Goal: Transaction & Acquisition: Purchase product/service

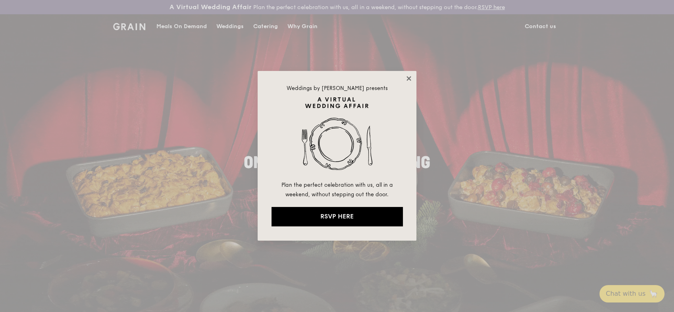
click at [410, 78] on icon at bounding box center [408, 78] width 4 height 4
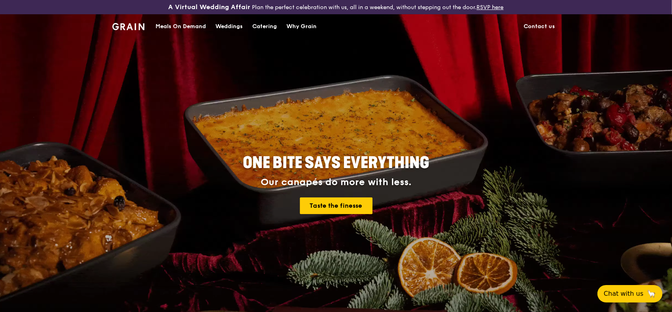
click at [179, 27] on div "Meals On Demand" at bounding box center [181, 27] width 50 height 24
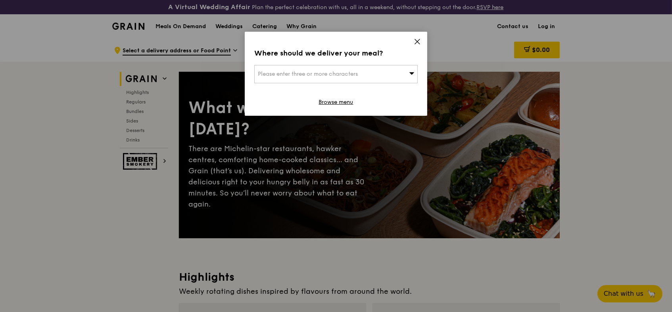
drag, startPoint x: 622, startPoint y: 69, endPoint x: 606, endPoint y: 59, distance: 19.1
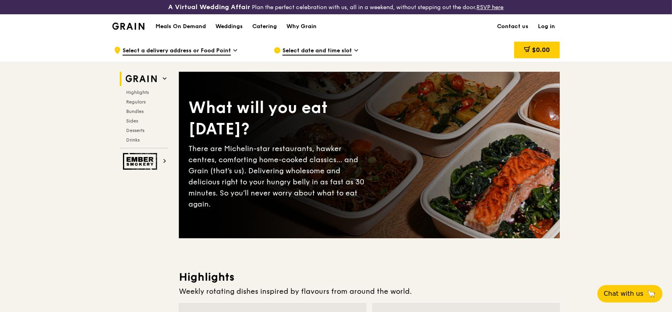
click at [548, 27] on link "Log in" at bounding box center [546, 27] width 27 height 24
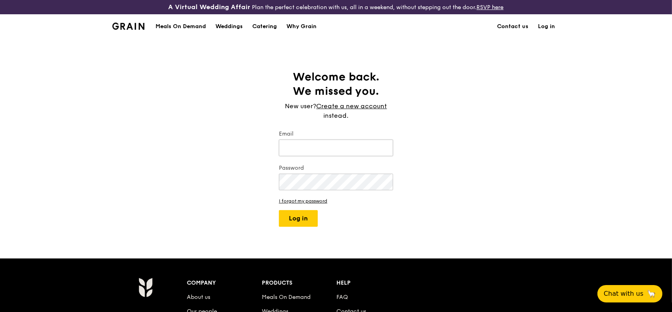
click at [370, 150] on input "Email" at bounding box center [336, 148] width 114 height 17
type input "[PERSON_NAME][EMAIL_ADDRESS][DOMAIN_NAME]"
click at [279, 210] on button "Log in" at bounding box center [298, 218] width 39 height 17
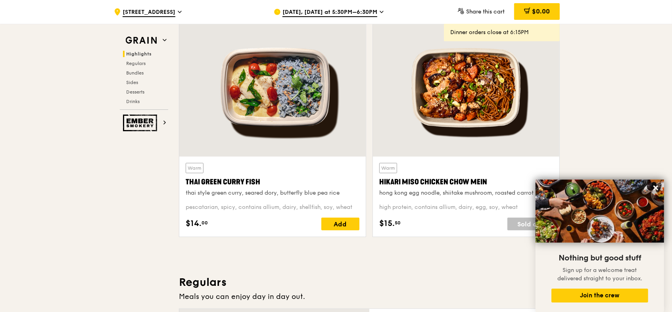
scroll to position [264, 0]
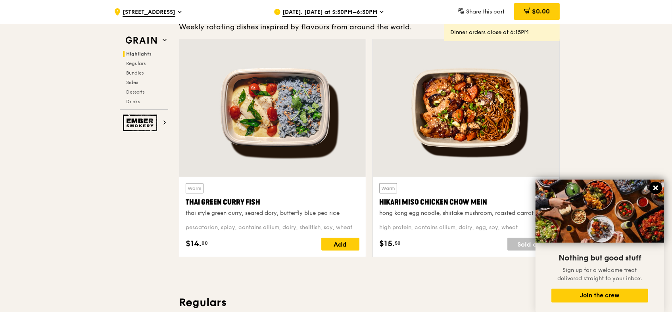
click at [655, 189] on icon at bounding box center [656, 188] width 5 height 5
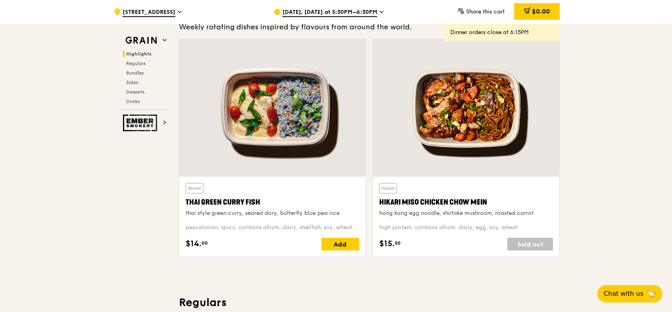
click at [380, 13] on icon at bounding box center [381, 12] width 3 height 2
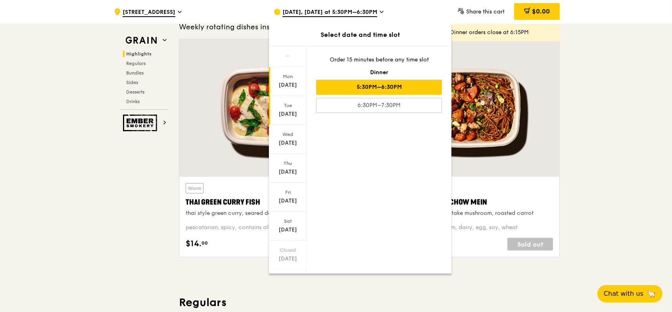
click at [289, 111] on div "[DATE]" at bounding box center [287, 114] width 35 height 8
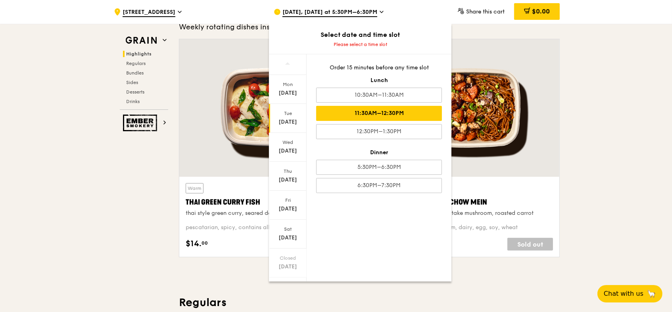
click at [411, 114] on div "11:30AM–12:30PM" at bounding box center [379, 113] width 126 height 15
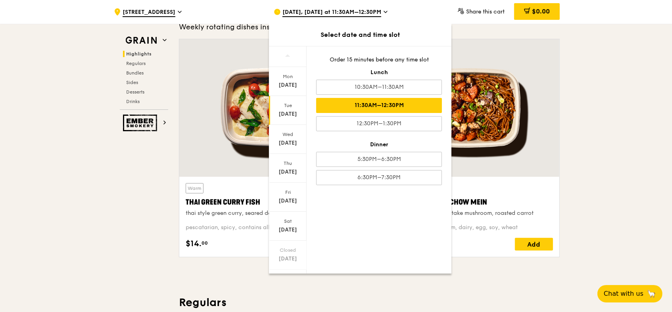
click at [556, 139] on div at bounding box center [466, 108] width 187 height 138
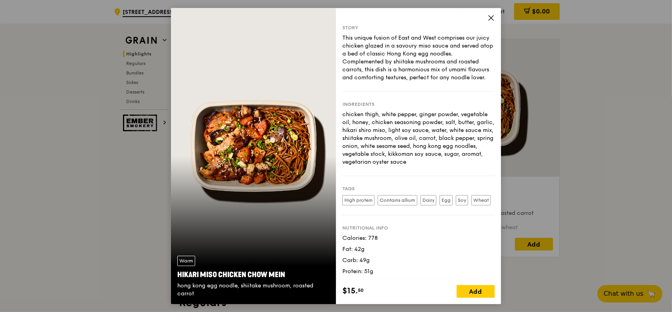
click at [492, 19] on icon at bounding box center [491, 17] width 7 height 7
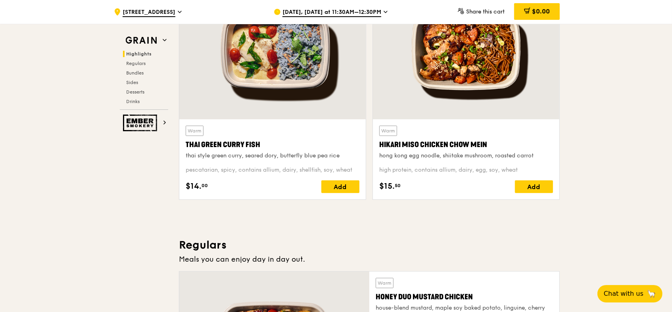
scroll to position [308, 0]
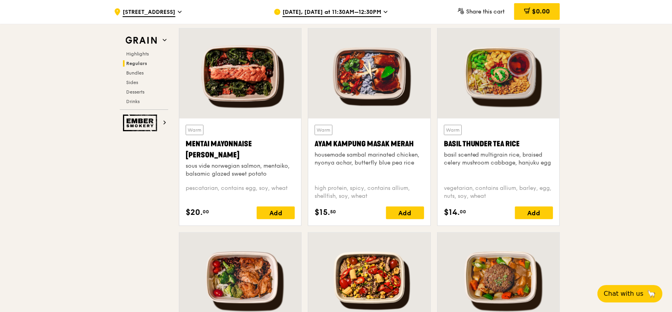
scroll to position [697, 0]
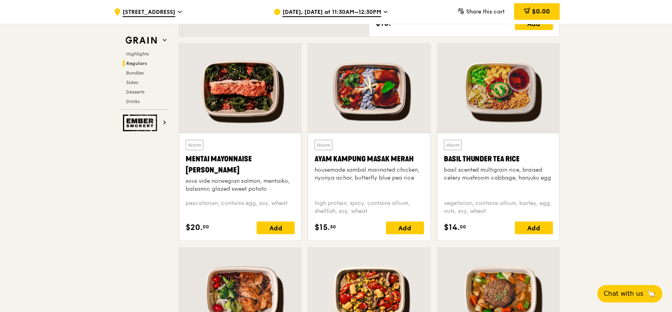
click at [266, 154] on div "Mentai Mayonnaise [PERSON_NAME]" at bounding box center [240, 165] width 109 height 22
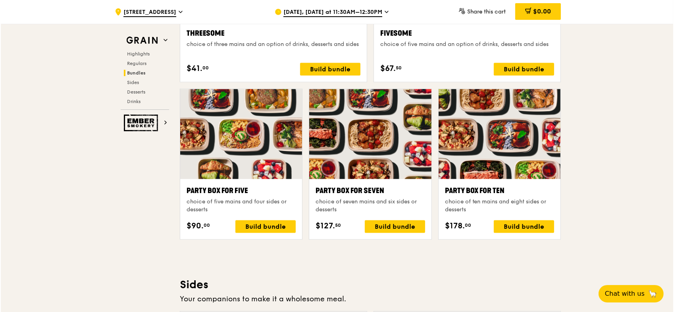
scroll to position [1584, 0]
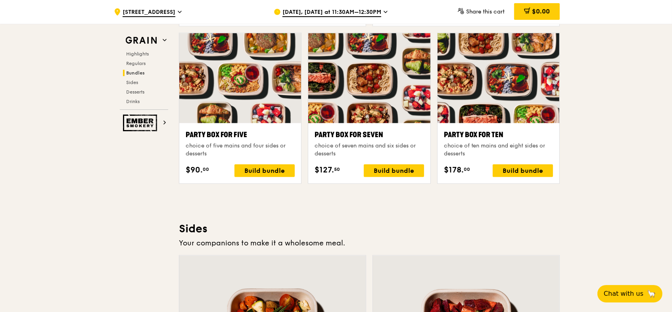
click at [505, 108] on div at bounding box center [499, 78] width 122 height 90
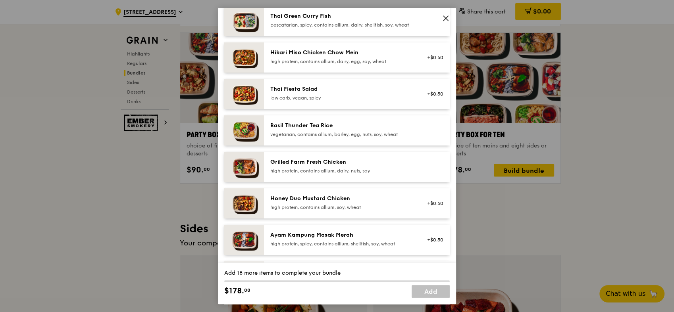
scroll to position [88, 0]
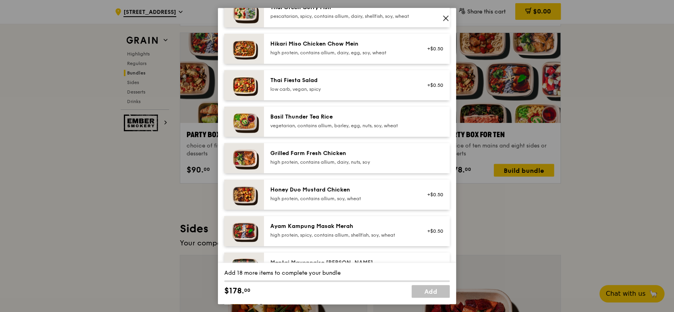
click at [365, 165] on div "high protein, contains allium, dairy, nuts, soy" at bounding box center [341, 162] width 142 height 6
click at [371, 165] on div "high protein, contains allium, dairy, nuts, soy" at bounding box center [341, 162] width 142 height 6
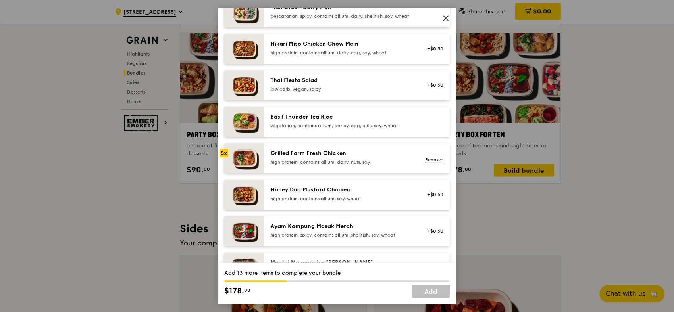
click at [371, 165] on div "high protein, contains allium, dairy, nuts, soy" at bounding box center [341, 162] width 142 height 6
click at [370, 165] on div "high protein, contains allium, dairy, nuts, soy" at bounding box center [341, 162] width 142 height 6
click at [430, 163] on link "Remove" at bounding box center [434, 160] width 18 height 6
click at [365, 157] on div "Grilled Farm Fresh Chicken" at bounding box center [341, 154] width 142 height 8
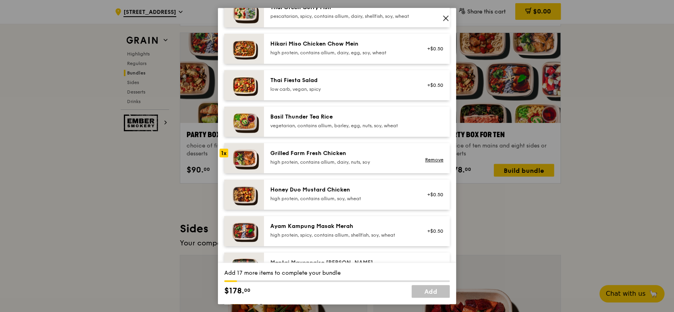
click at [365, 157] on div "Grilled Farm Fresh Chicken" at bounding box center [341, 154] width 142 height 8
click at [352, 194] on div "Honey Duo Mustard Chicken" at bounding box center [341, 190] width 142 height 8
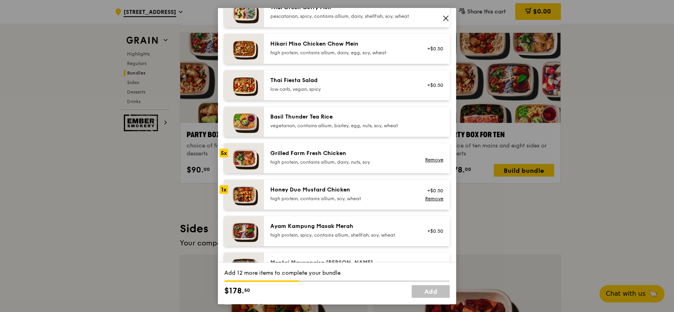
click at [352, 194] on div "Honey Duo Mustard Chicken" at bounding box center [341, 190] width 142 height 8
click at [353, 194] on div "Honey Duo Mustard Chicken" at bounding box center [341, 190] width 142 height 8
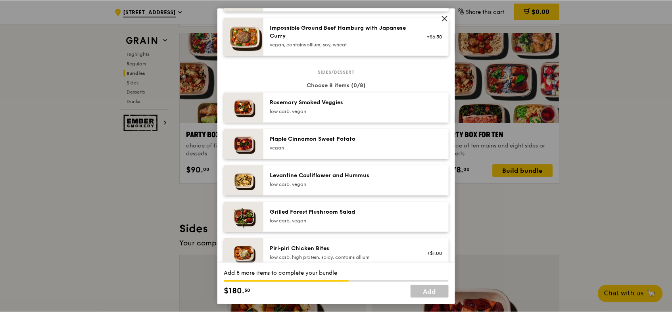
scroll to position [356, 0]
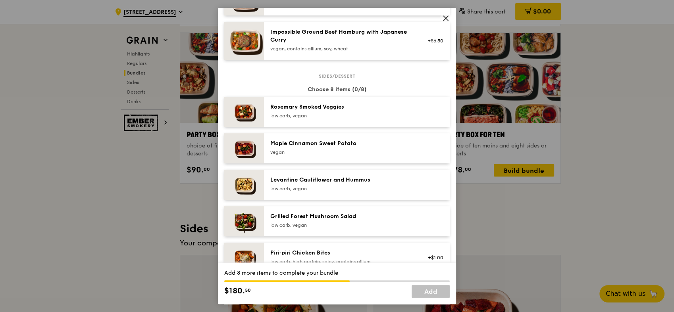
click at [447, 17] on icon at bounding box center [445, 18] width 7 height 7
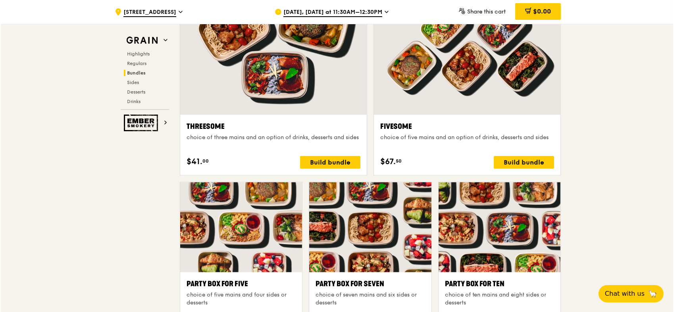
scroll to position [1408, 0]
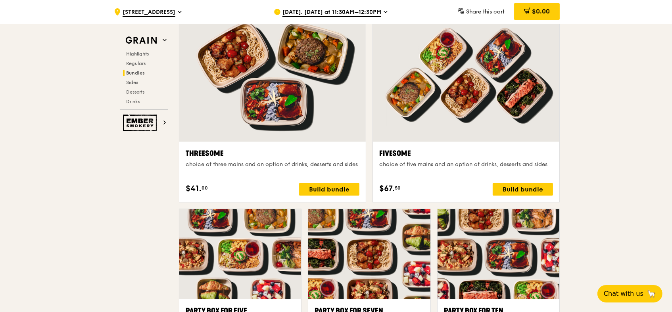
click at [490, 106] on div at bounding box center [466, 73] width 187 height 138
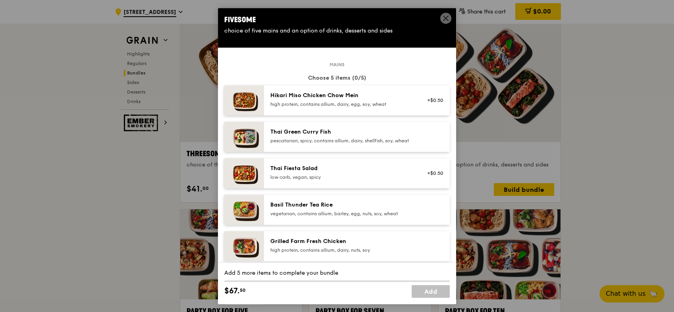
click at [316, 246] on div "Grilled Farm Fresh Chicken" at bounding box center [341, 242] width 142 height 8
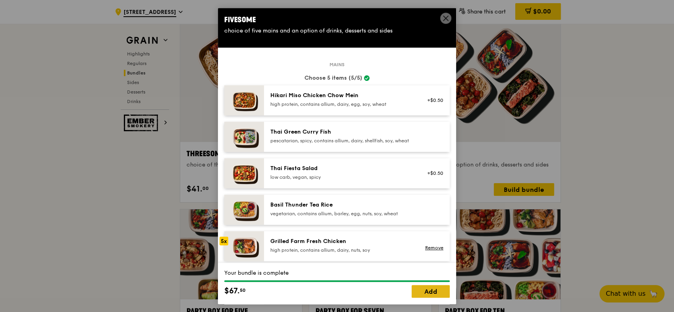
click at [426, 290] on link "Add" at bounding box center [431, 291] width 38 height 13
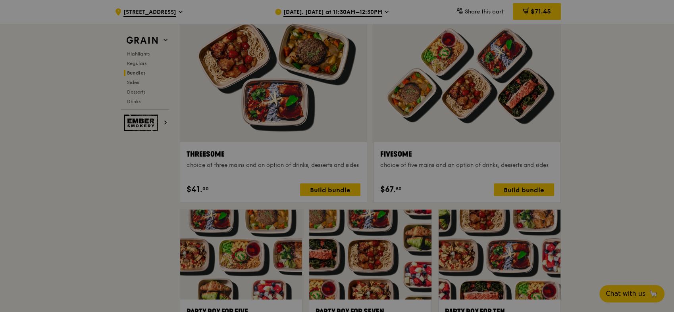
scroll to position [1407, 0]
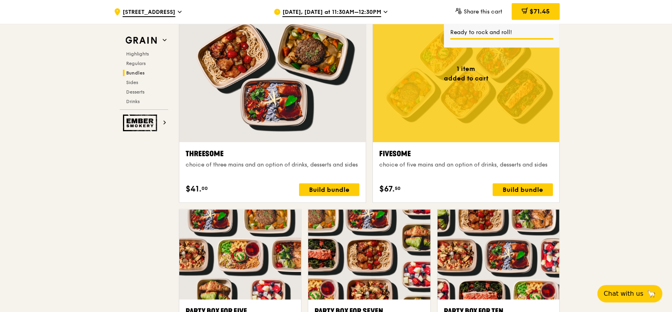
click at [487, 102] on div at bounding box center [466, 74] width 187 height 138
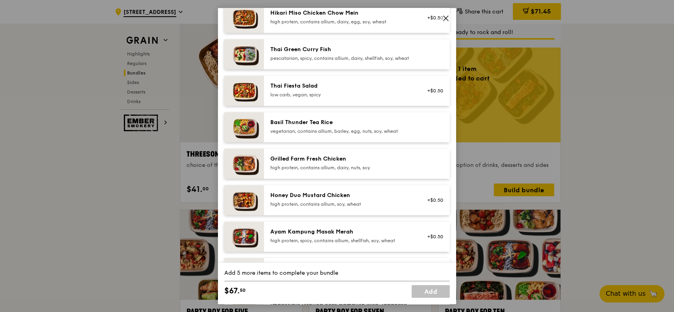
scroll to position [88, 0]
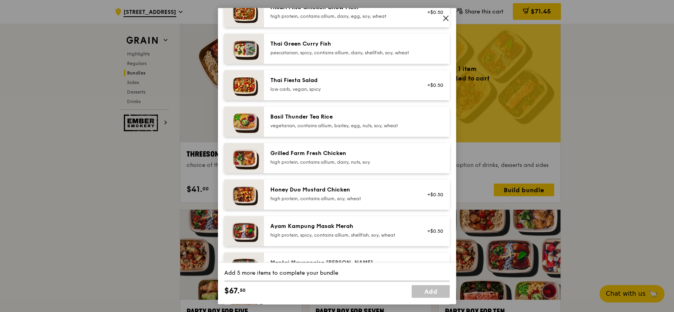
click at [356, 194] on div "Honey Duo Mustard Chicken" at bounding box center [341, 190] width 142 height 8
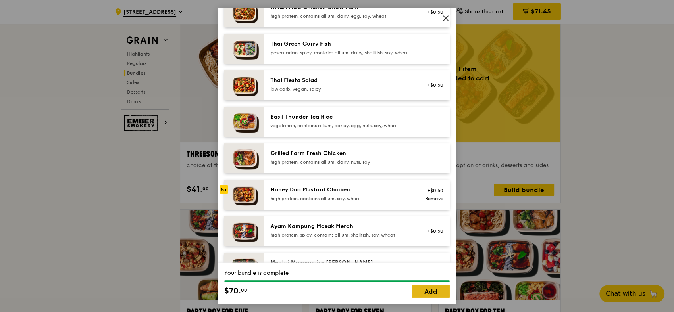
click at [425, 288] on link "Add" at bounding box center [431, 291] width 38 height 13
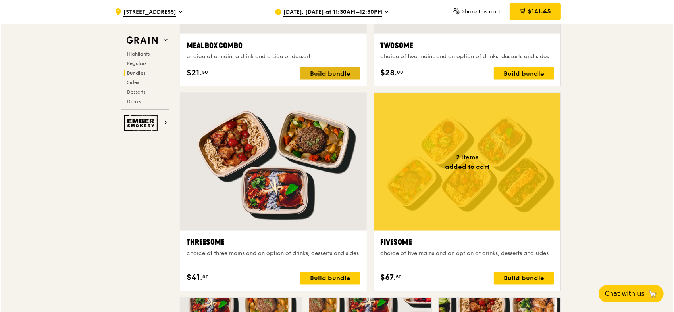
scroll to position [1407, 0]
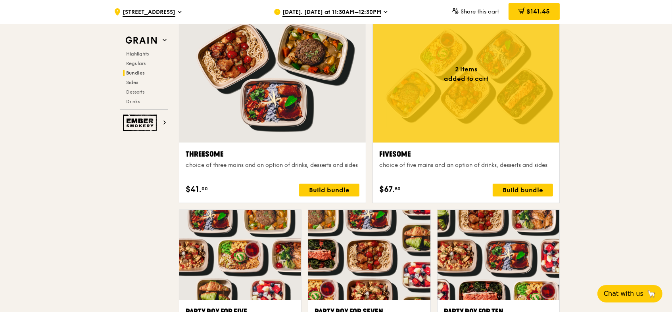
click at [437, 96] on div at bounding box center [466, 74] width 187 height 138
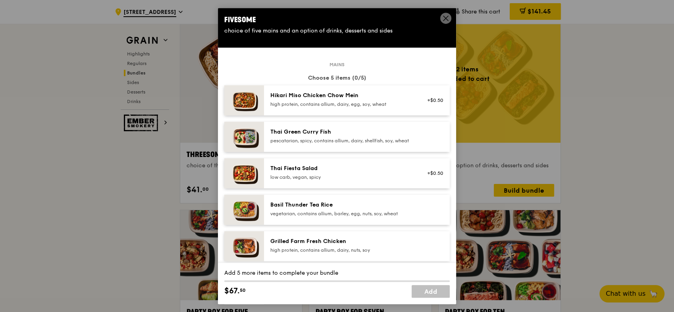
scroll to position [44, 0]
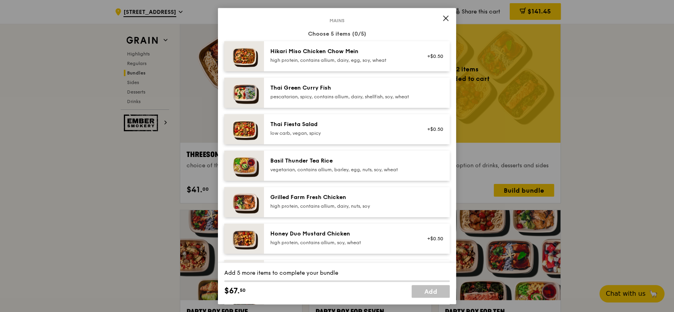
click at [354, 210] on div "high protein, contains allium, dairy, nuts, soy" at bounding box center [341, 206] width 142 height 6
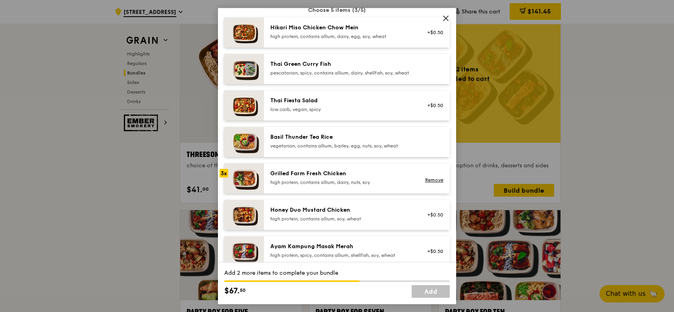
scroll to position [88, 0]
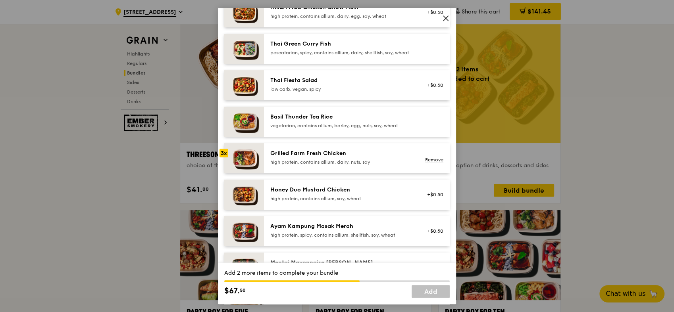
click at [357, 202] on div "high protein, contains allium, soy, wheat" at bounding box center [341, 199] width 142 height 6
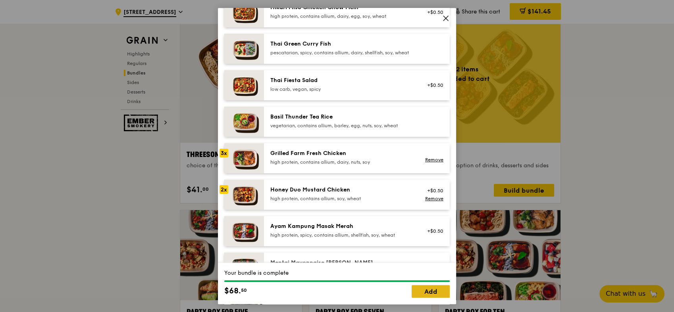
click at [427, 295] on link "Add" at bounding box center [431, 291] width 38 height 13
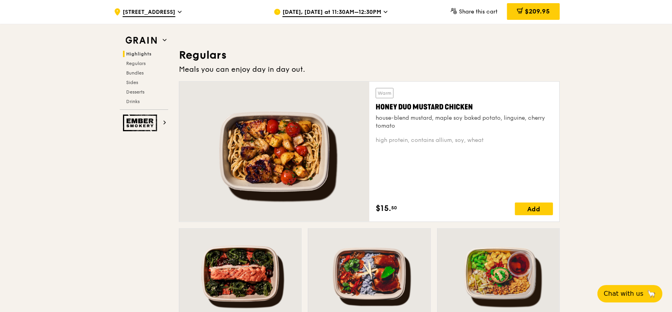
scroll to position [525, 0]
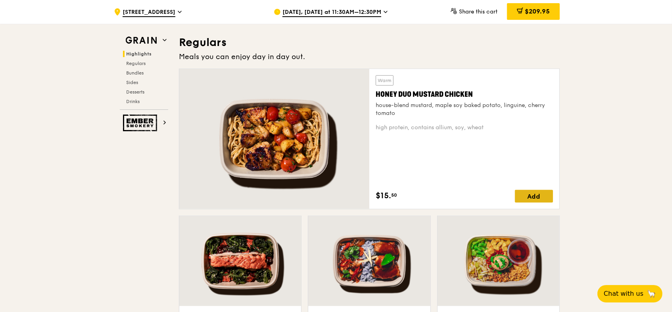
click at [527, 199] on div "Add" at bounding box center [534, 196] width 38 height 13
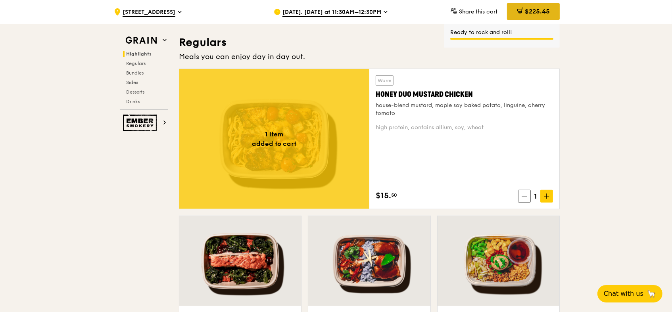
click at [541, 13] on span "$225.45" at bounding box center [537, 12] width 25 height 8
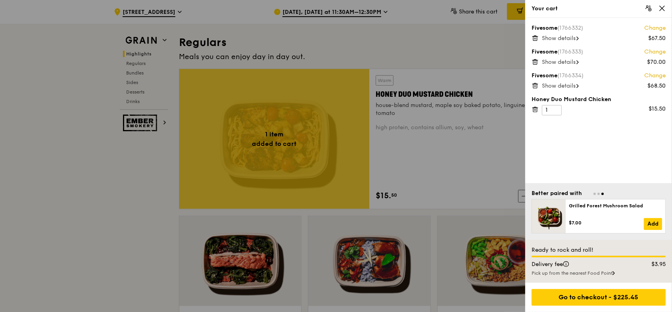
scroll to position [481, 0]
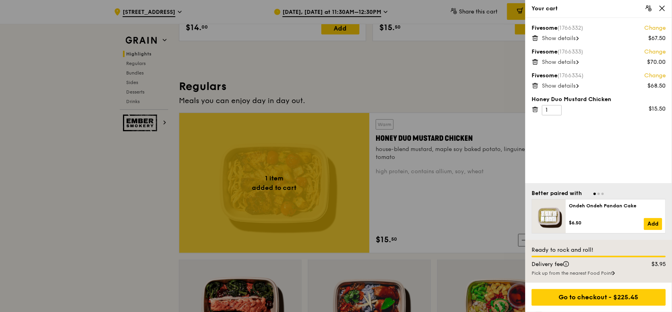
click at [570, 62] on span "Show details" at bounding box center [559, 62] width 34 height 7
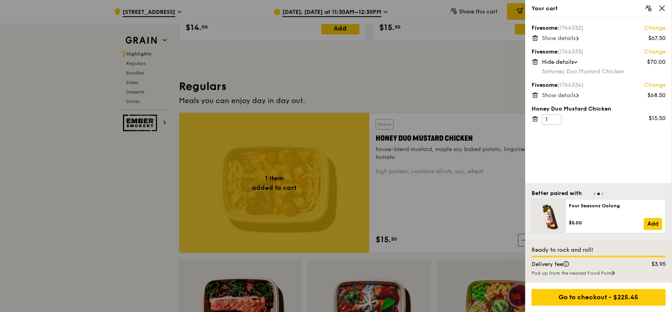
click at [570, 63] on span "Hide details" at bounding box center [558, 62] width 32 height 7
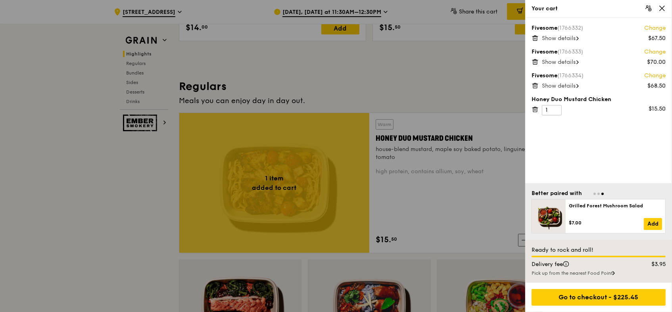
click at [571, 63] on span "Show details" at bounding box center [559, 62] width 34 height 7
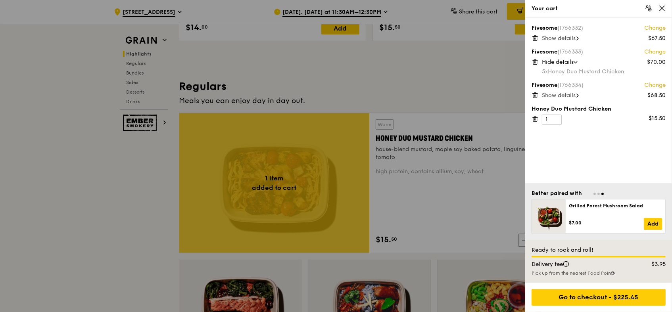
click at [571, 63] on span "Hide details" at bounding box center [558, 62] width 32 height 7
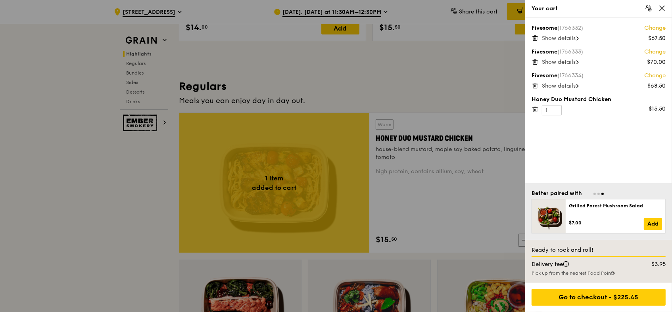
click at [571, 44] on div "Fivesome (1766332) Change $67.50 Show details Fivesome (1766333) Change $70.00 …" at bounding box center [598, 100] width 147 height 165
click at [572, 42] on div "Show details" at bounding box center [604, 39] width 124 height 8
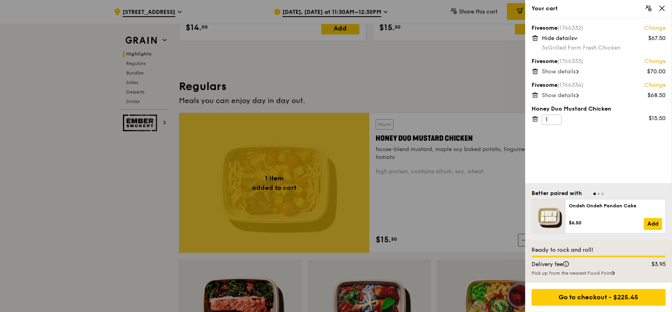
click at [573, 41] on div "Hide details" at bounding box center [604, 39] width 124 height 8
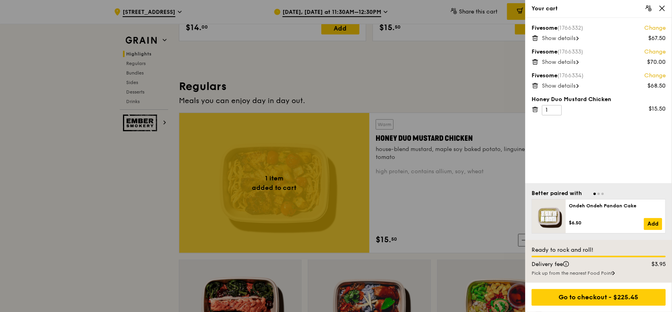
click at [566, 60] on span "Show details" at bounding box center [559, 62] width 34 height 7
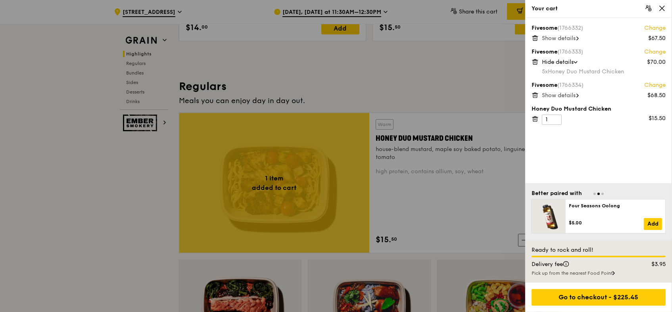
click at [561, 97] on span "Show details" at bounding box center [559, 95] width 34 height 7
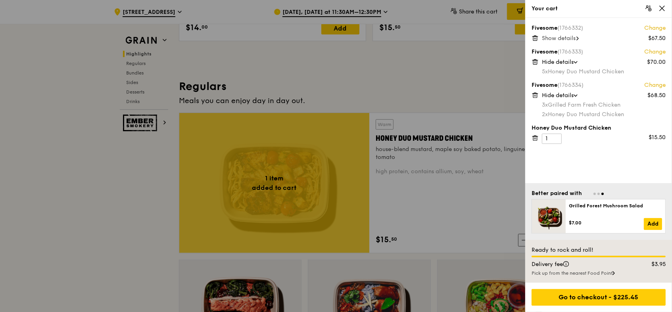
click at [625, 165] on div "Fivesome (1766332) Change $67.50 Show details Fivesome (1766333) Change $70.00 …" at bounding box center [598, 100] width 147 height 165
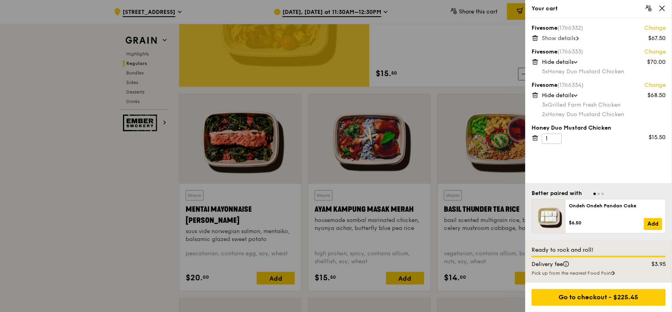
scroll to position [647, 0]
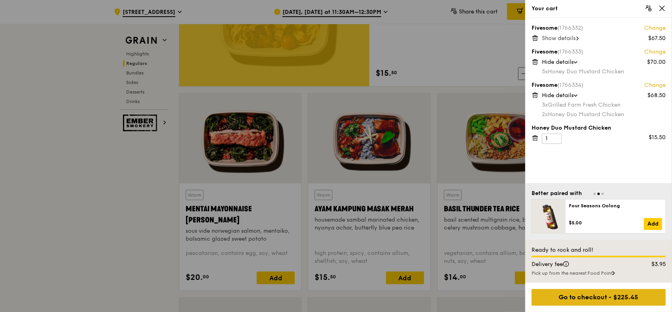
click at [597, 298] on div "Go to checkout - $225.45" at bounding box center [599, 297] width 134 height 17
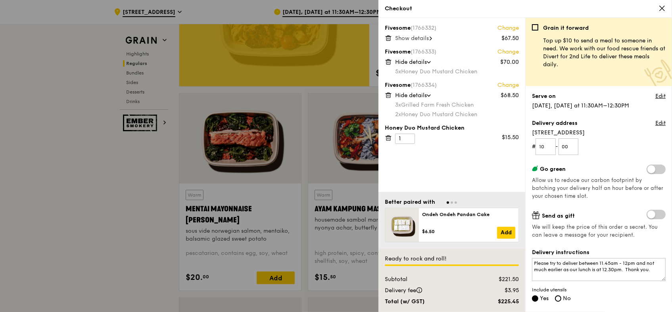
scroll to position [691, 0]
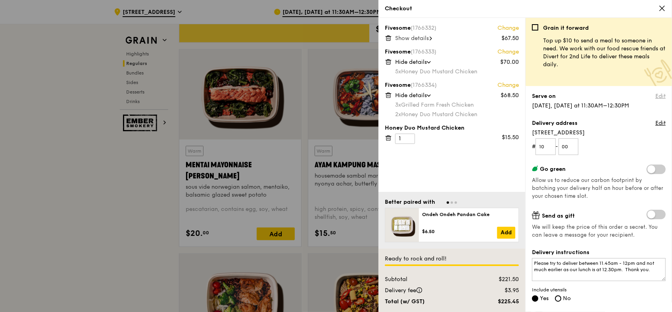
click at [656, 97] on link "Edit" at bounding box center [661, 96] width 10 height 8
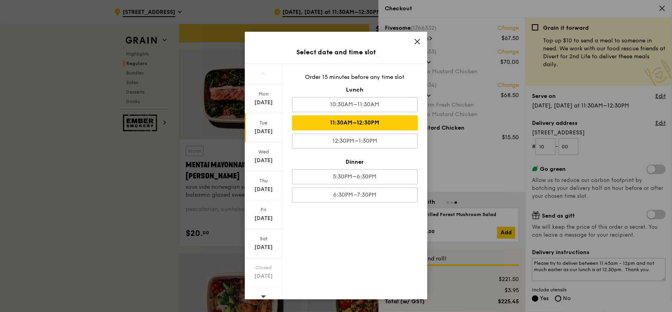
click at [264, 129] on div "[DATE]" at bounding box center [263, 132] width 35 height 8
click at [258, 128] on div "[DATE]" at bounding box center [263, 132] width 35 height 8
click at [372, 123] on div "11:30AM–12:30PM" at bounding box center [355, 122] width 126 height 15
click at [414, 41] on icon at bounding box center [417, 41] width 7 height 7
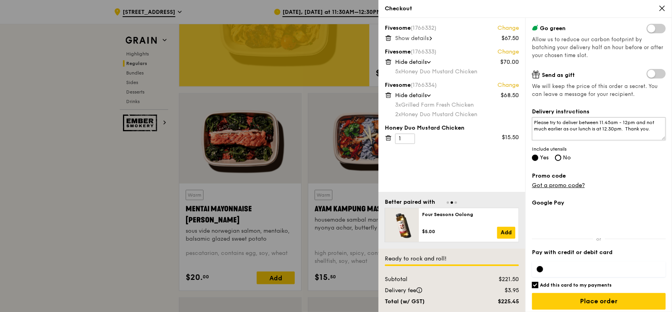
scroll to position [146, 0]
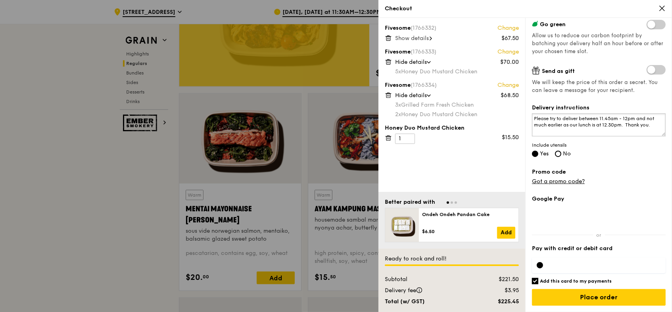
drag, startPoint x: 581, startPoint y: 118, endPoint x: 612, endPoint y: 124, distance: 31.5
click at [612, 124] on textarea "Please try to deliver between 11.45am - 12pm and not much earlier as our lunch …" at bounding box center [599, 125] width 134 height 23
drag, startPoint x: 610, startPoint y: 130, endPoint x: 537, endPoint y: 102, distance: 78.4
click at [527, 125] on div "Grain it forward Top up $10 to send a meal to someone in need. We work with our…" at bounding box center [598, 165] width 147 height 294
click at [644, 119] on textarea "Please try to deliver around 12.00pm-12.30pm." at bounding box center [599, 125] width 134 height 23
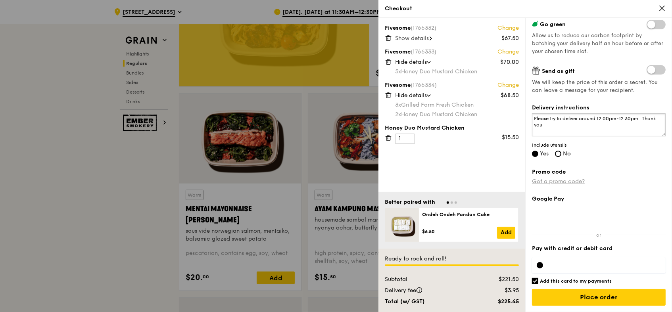
type textarea "Please try to deliver around 12.00pm-12.30pm. Thank you"
click at [570, 182] on link "Got a promo code?" at bounding box center [558, 181] width 53 height 7
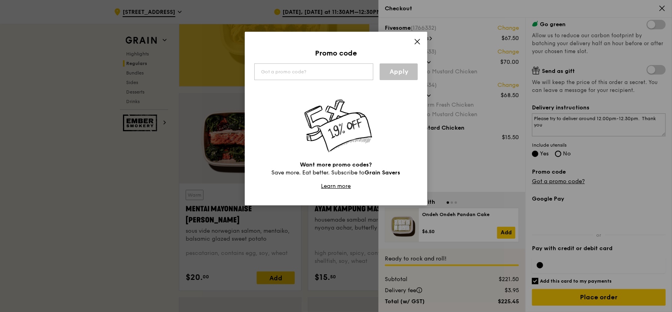
click at [419, 41] on icon at bounding box center [417, 41] width 7 height 7
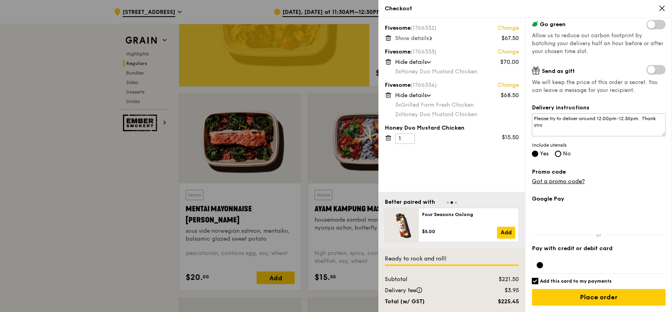
scroll to position [691, 0]
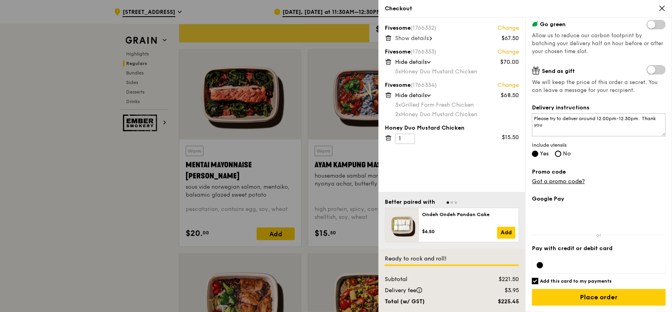
click at [537, 265] on div at bounding box center [599, 266] width 134 height 16
drag, startPoint x: 534, startPoint y: 281, endPoint x: 538, endPoint y: 280, distance: 4.5
click at [534, 281] on input "Add this card to my payments" at bounding box center [535, 281] width 6 height 6
checkbox input "false"
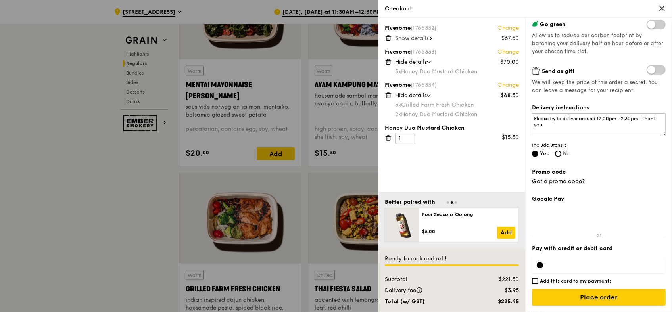
scroll to position [779, 0]
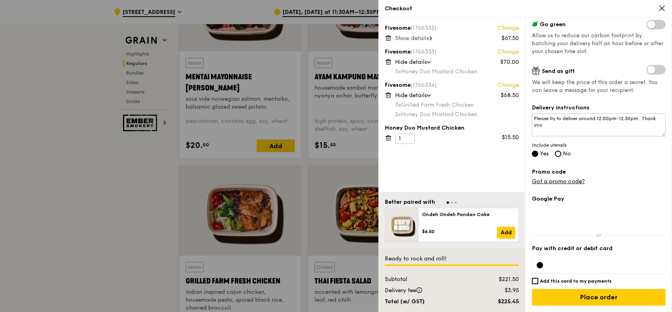
click at [540, 267] on div at bounding box center [540, 265] width 6 height 6
click at [584, 261] on div at bounding box center [599, 266] width 134 height 16
click at [584, 260] on div at bounding box center [599, 266] width 134 height 16
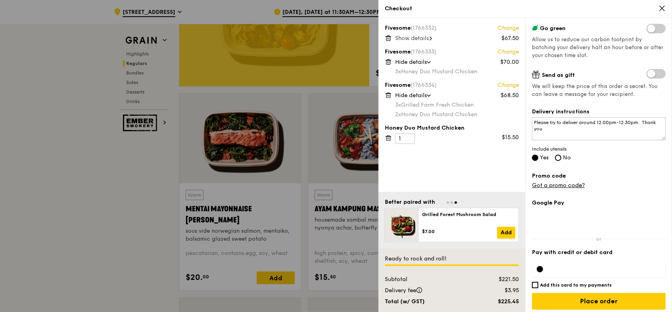
scroll to position [146, 0]
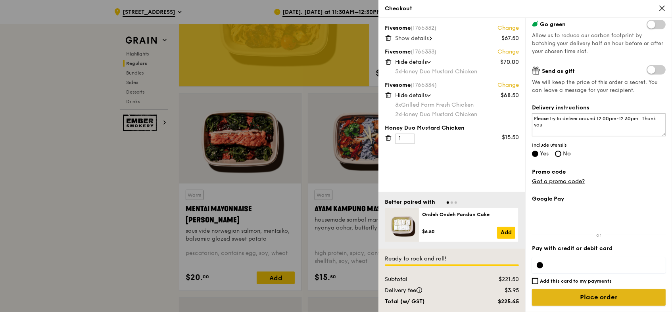
click at [597, 300] on input "Place order" at bounding box center [599, 297] width 134 height 17
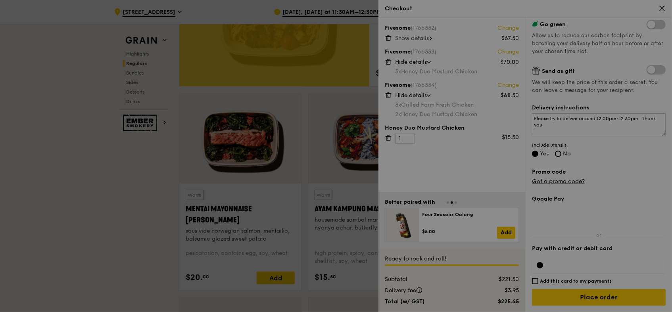
scroll to position [730, 0]
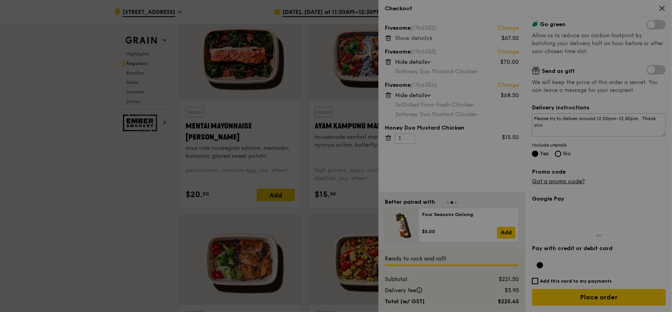
drag, startPoint x: 602, startPoint y: 328, endPoint x: 654, endPoint y: 335, distance: 52.8
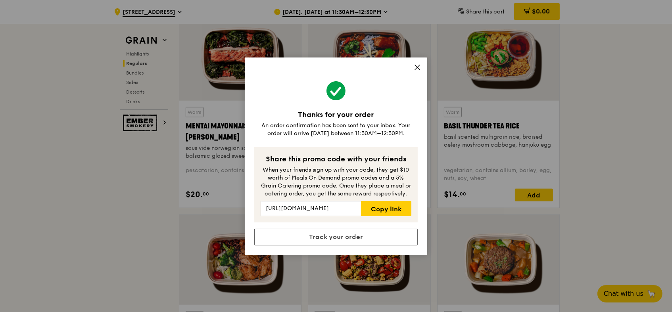
drag, startPoint x: 416, startPoint y: 67, endPoint x: 404, endPoint y: 117, distance: 51.4
click at [416, 67] on icon at bounding box center [417, 67] width 7 height 7
